Goal: Task Accomplishment & Management: Understand process/instructions

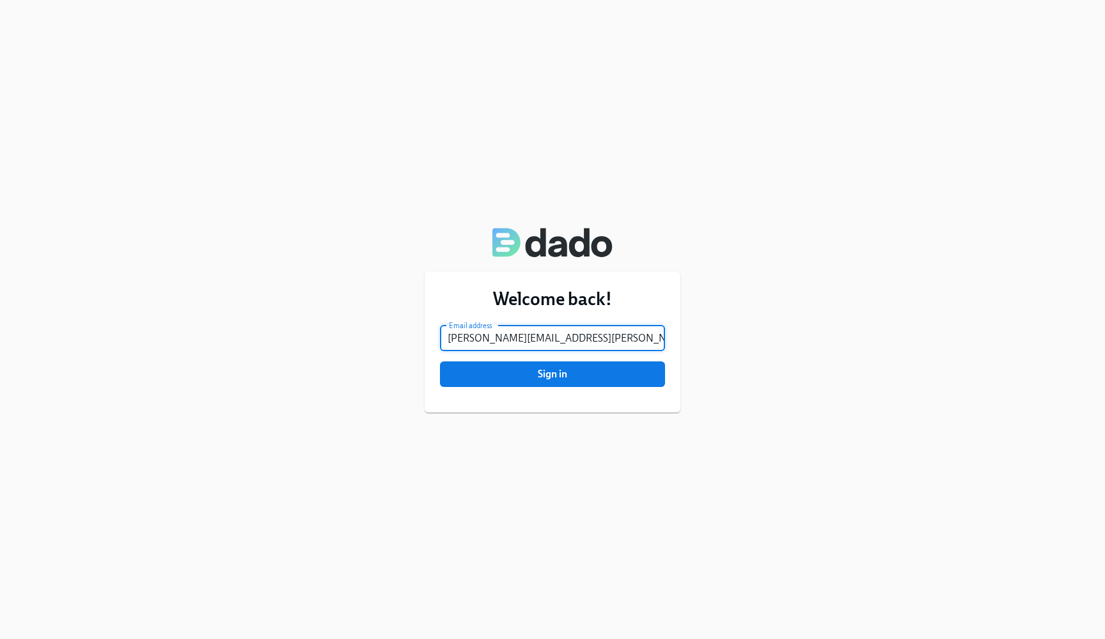
type input "[PERSON_NAME][EMAIL_ADDRESS][PERSON_NAME][DOMAIN_NAME]"
click at [552, 373] on button "Sign in" at bounding box center [552, 374] width 225 height 26
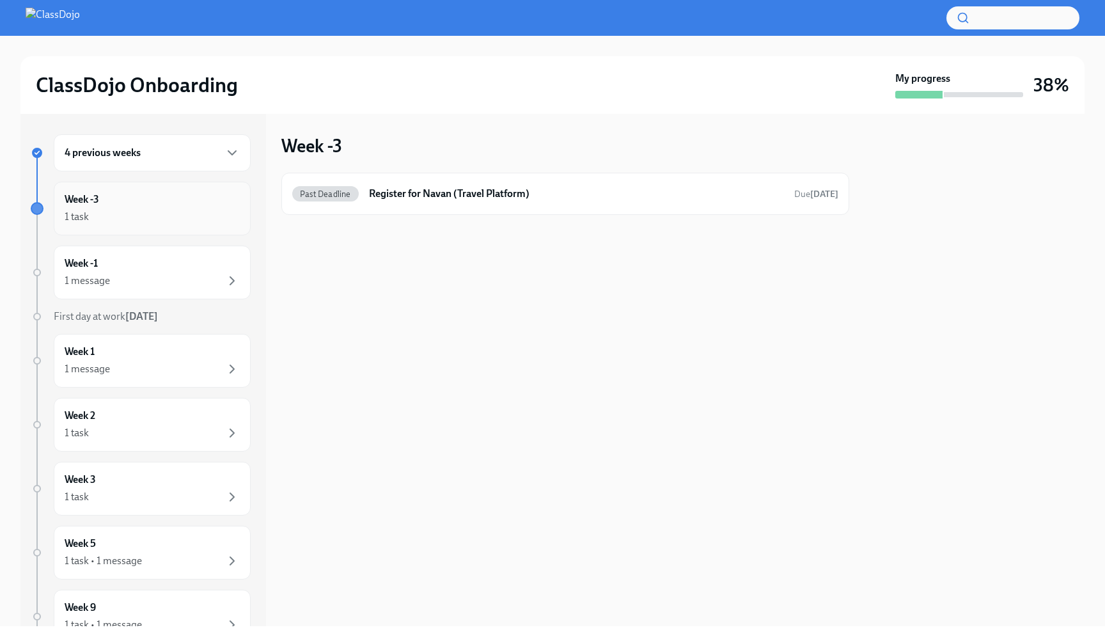
click at [162, 210] on div "1 task" at bounding box center [152, 216] width 175 height 15
click at [150, 261] on div "Week -1 1 message" at bounding box center [152, 272] width 175 height 32
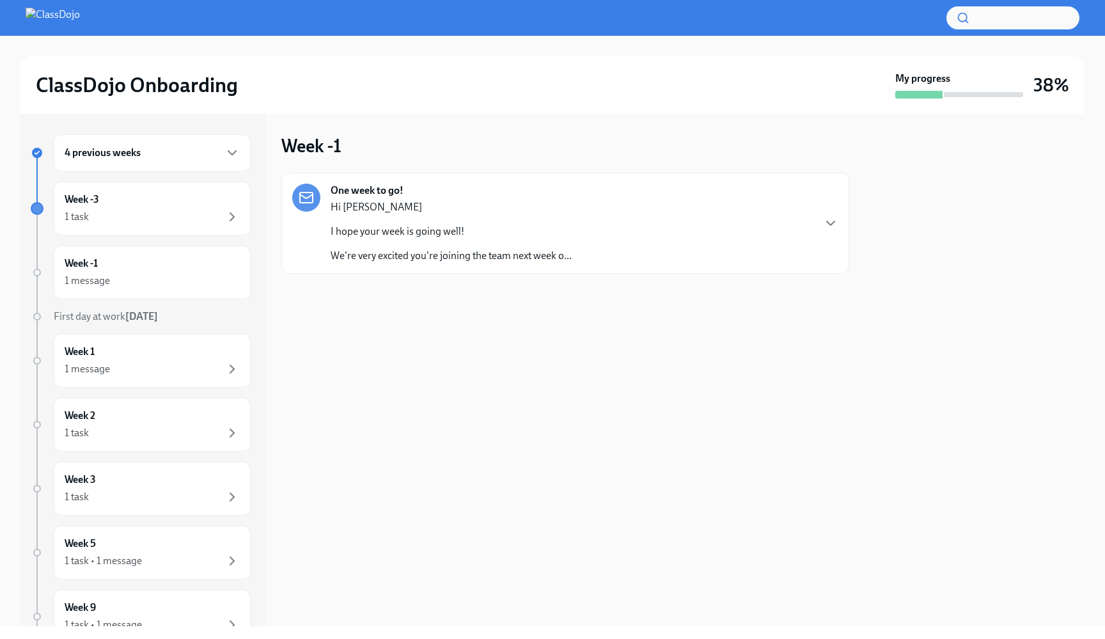
click at [418, 254] on p "We're very excited you're joining the team next week o..." at bounding box center [451, 256] width 241 height 14
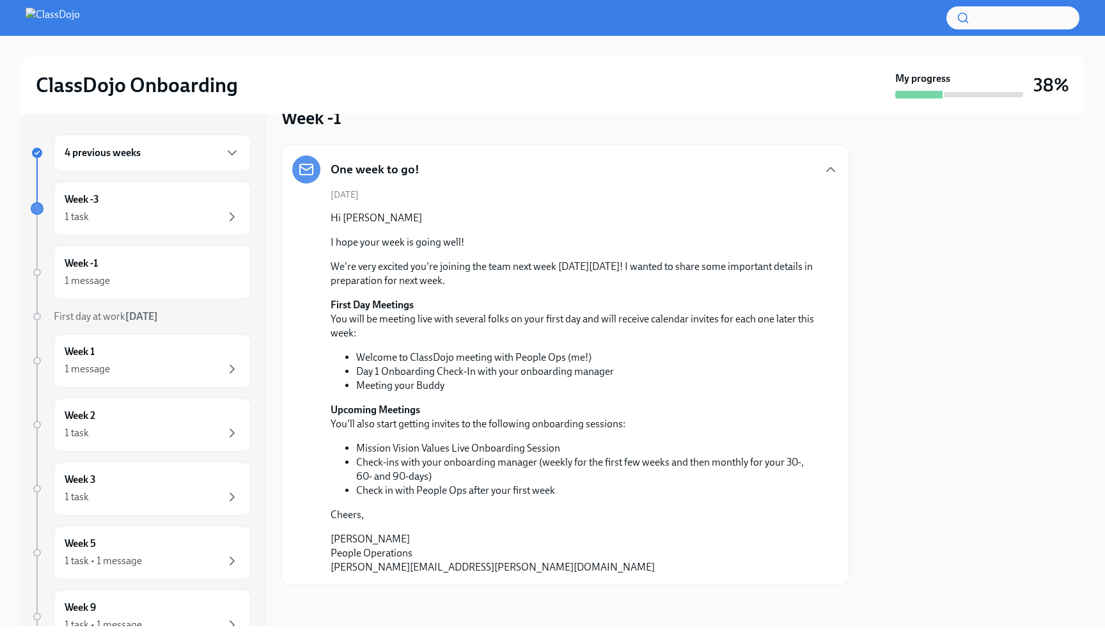
scroll to position [28, 0]
click at [214, 210] on div "1 task" at bounding box center [152, 216] width 175 height 15
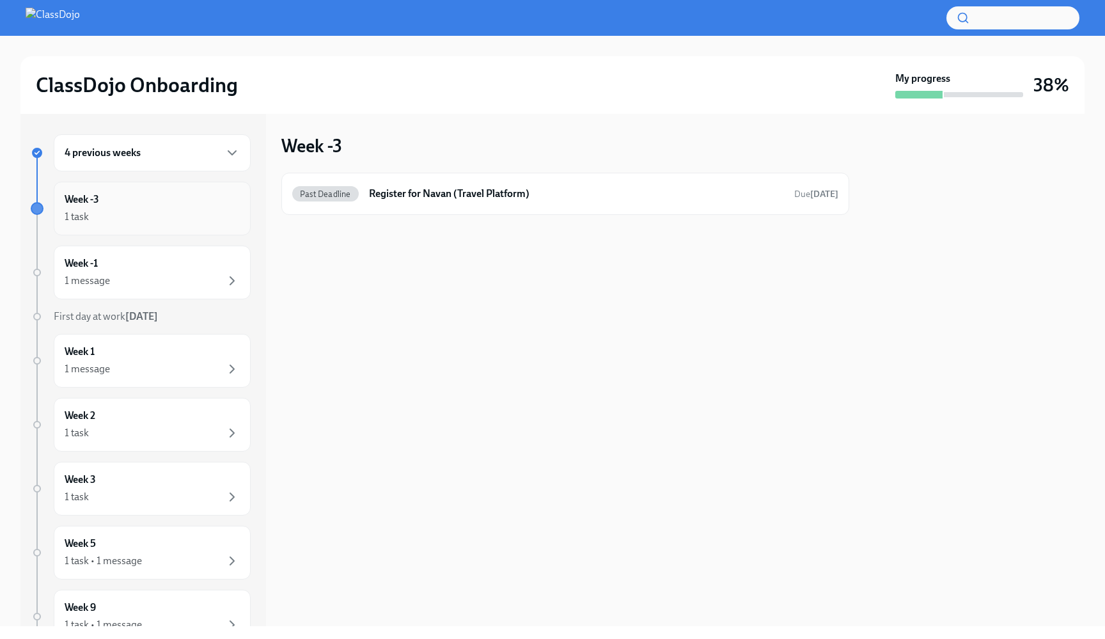
click at [214, 210] on div "1 task" at bounding box center [152, 216] width 175 height 15
click at [212, 270] on div "Week -1 1 message" at bounding box center [152, 272] width 175 height 32
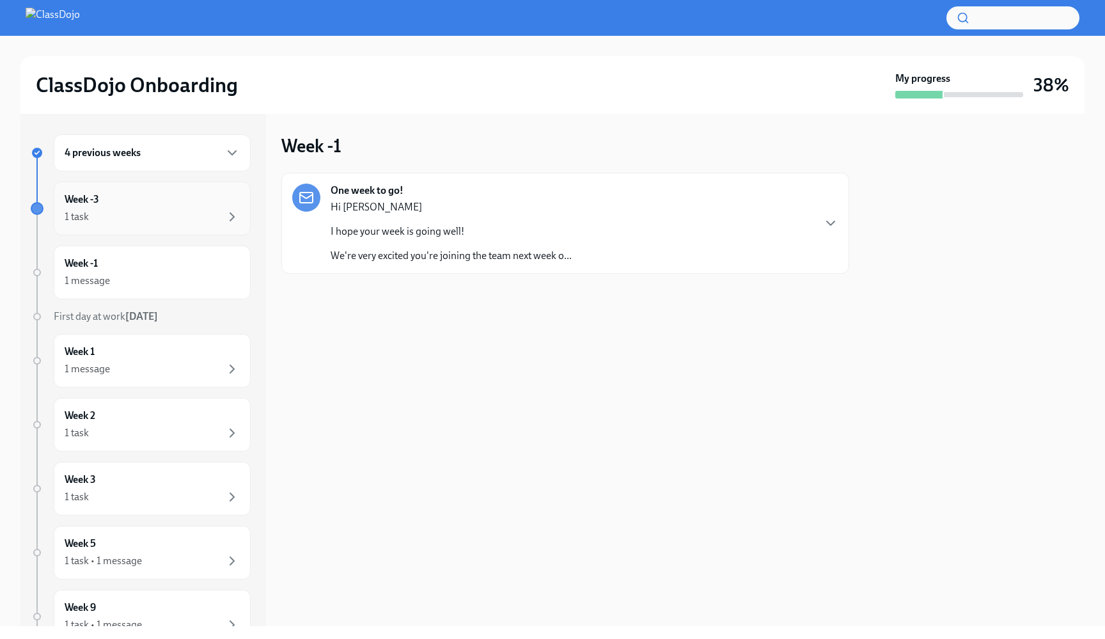
click at [216, 210] on div "1 task" at bounding box center [152, 216] width 175 height 15
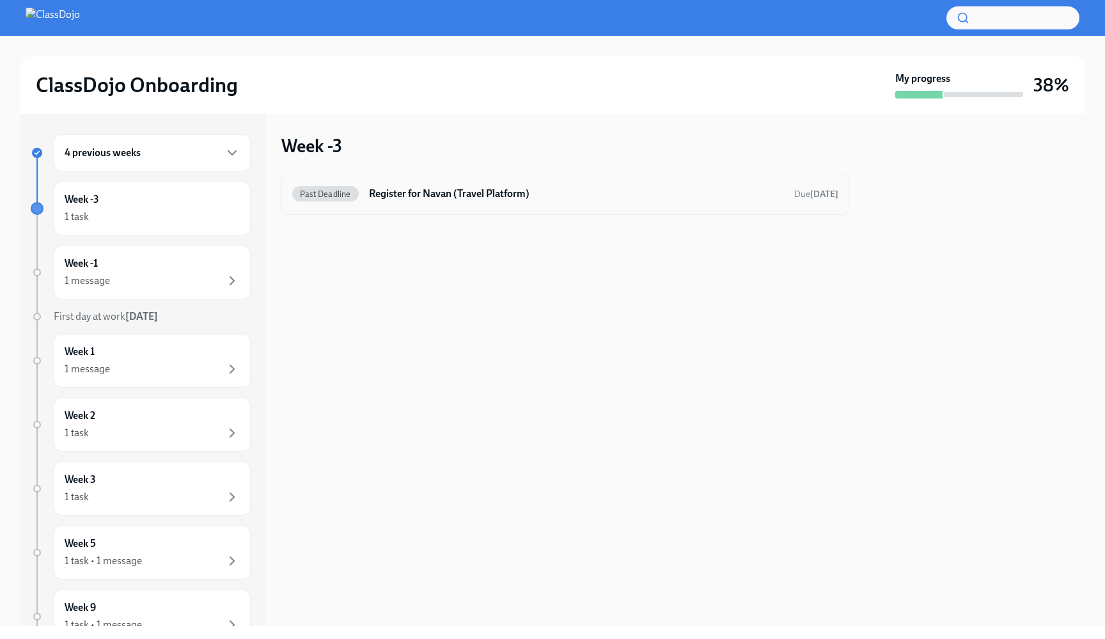
click at [421, 196] on h6 "Register for Navan (Travel Platform)" at bounding box center [576, 194] width 415 height 14
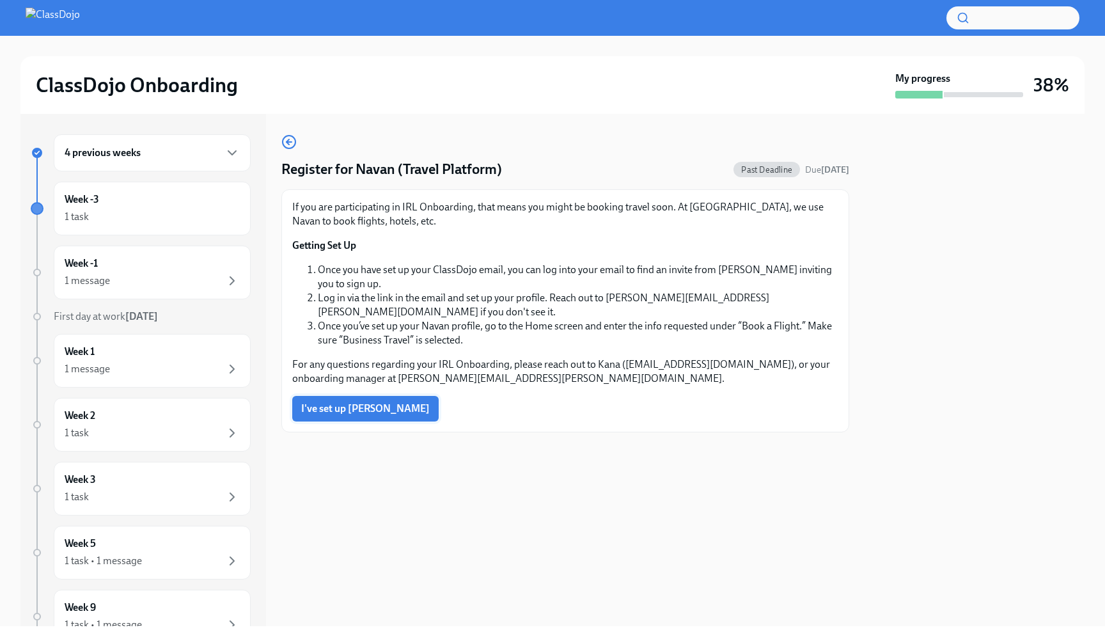
click at [361, 402] on span "I've set up Navan" at bounding box center [365, 408] width 129 height 13
click at [166, 159] on div "4 previous weeks" at bounding box center [152, 152] width 175 height 15
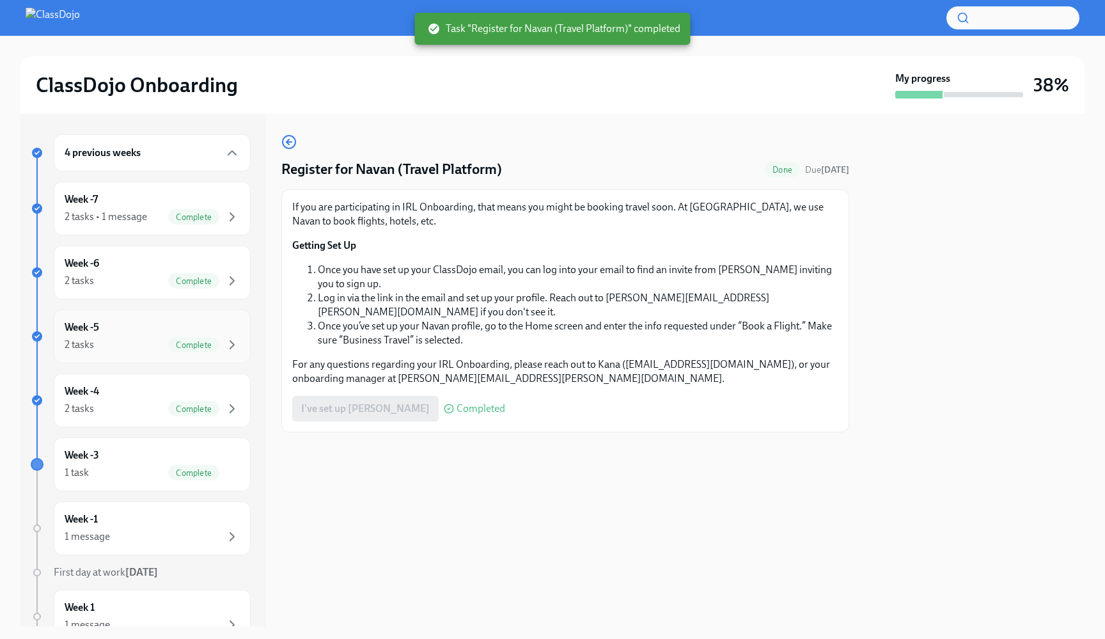
scroll to position [294, 0]
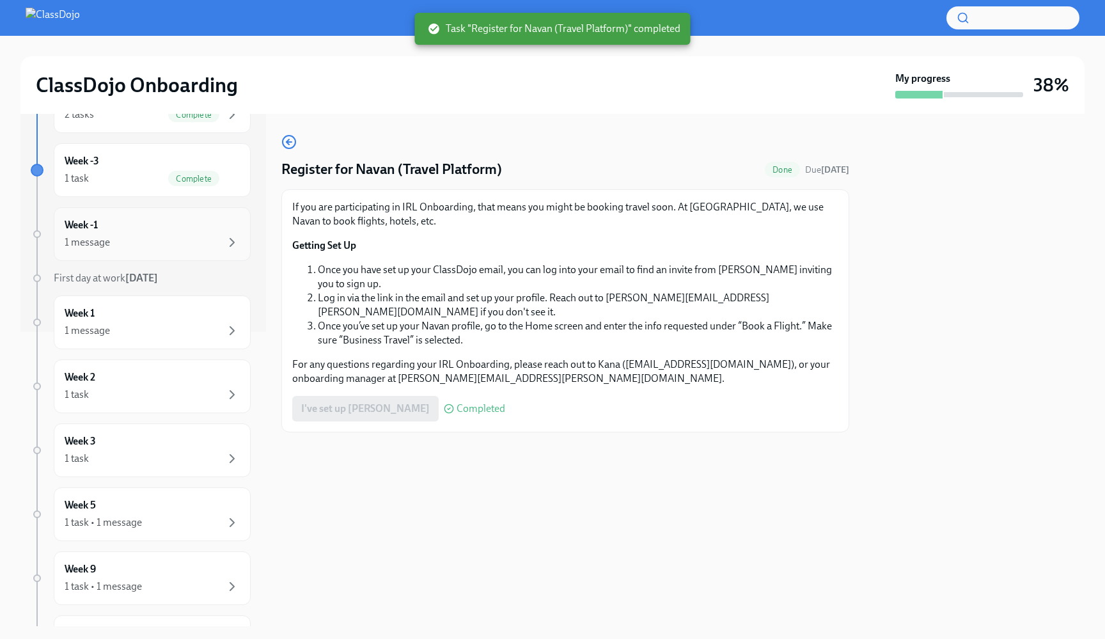
click at [178, 235] on div "1 message" at bounding box center [152, 242] width 175 height 15
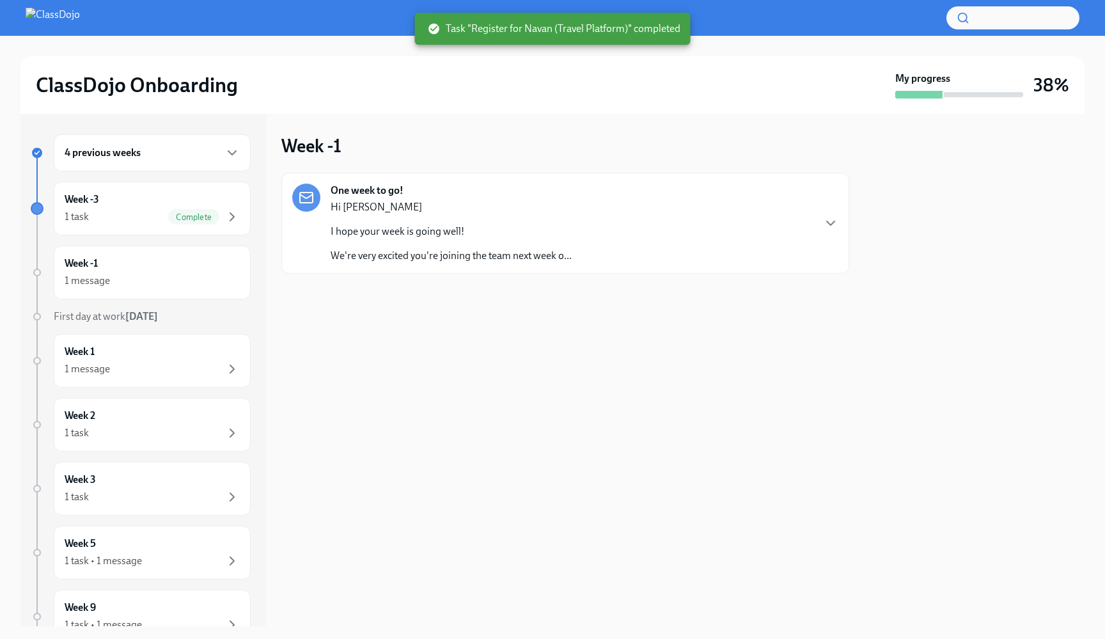
click at [573, 244] on div "One week to go! Hi Nicolás I hope your week is going well! We're very excited y…" at bounding box center [565, 223] width 546 height 79
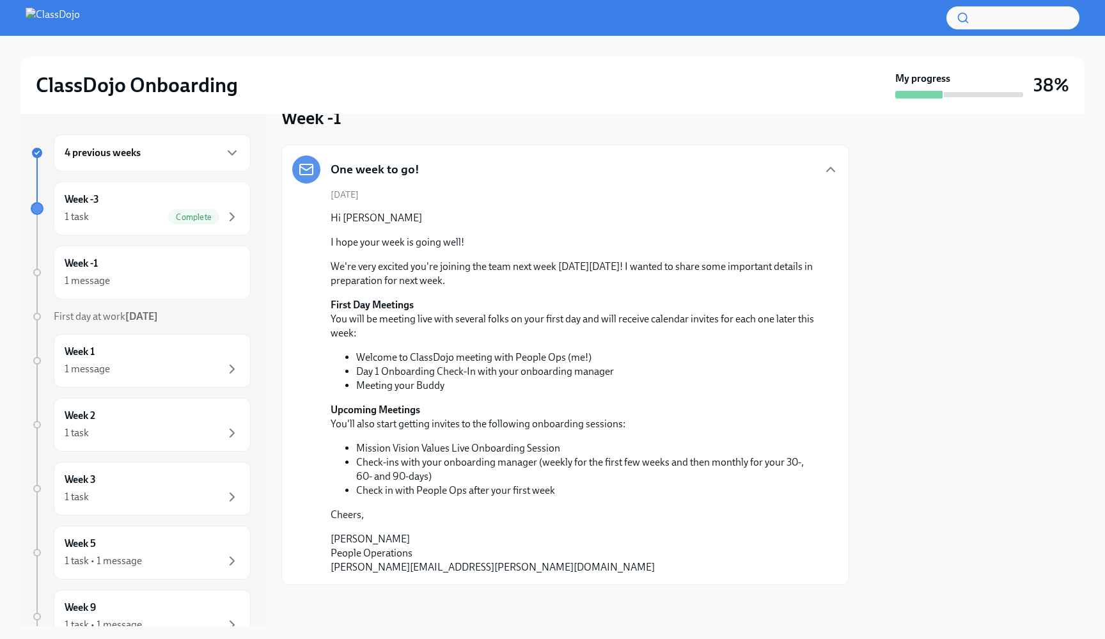
scroll to position [28, 0]
click at [203, 347] on div "Week 1 1 message" at bounding box center [152, 361] width 175 height 32
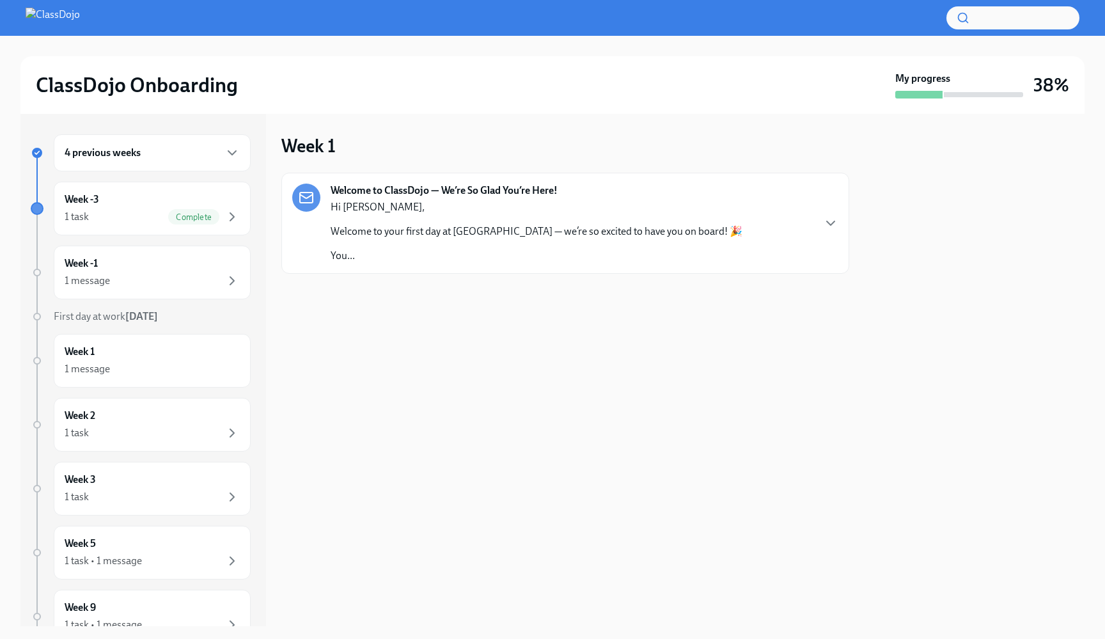
click at [417, 241] on div "Hi Nicolás, Welcome to your first day at ClassDojo — we’re so excited to have y…" at bounding box center [537, 231] width 412 height 63
